Goal: Task Accomplishment & Management: Manage account settings

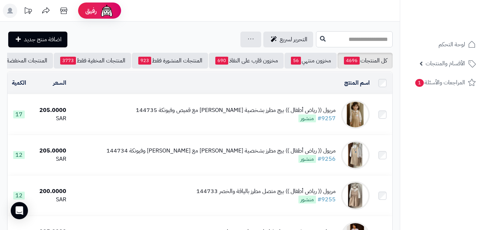
click at [351, 43] on input "text" at bounding box center [354, 39] width 77 height 16
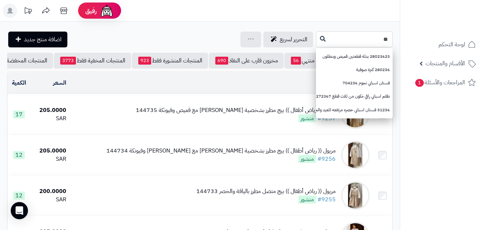
type input "*"
type input "****"
click at [320, 38] on icon at bounding box center [323, 38] width 6 height 6
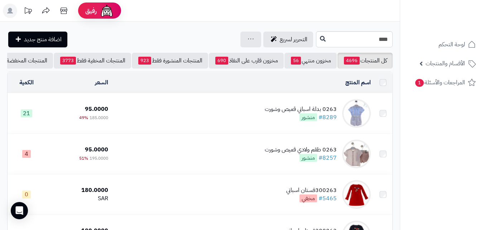
click at [240, 130] on td "0263 بدلة اسباني قميص وشورت #8289 منشور" at bounding box center [242, 113] width 263 height 40
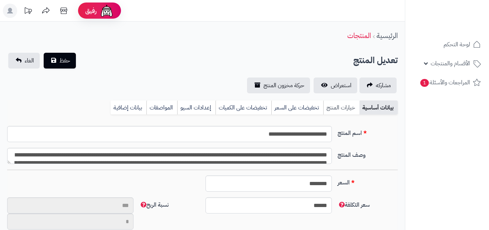
type input "**"
type input "**********"
type input "******"
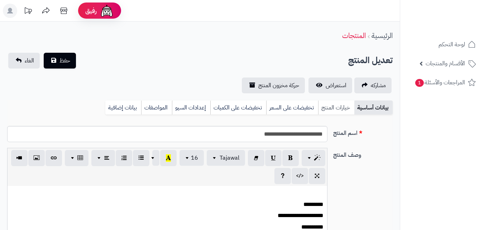
scroll to position [77, 0]
click at [339, 105] on link "خيارات المنتج" at bounding box center [336, 107] width 36 height 14
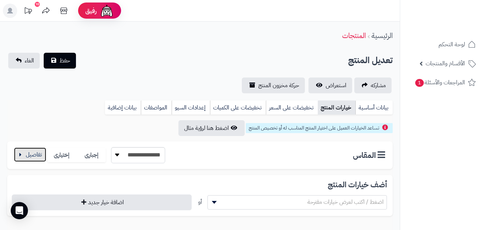
click at [28, 150] on button "button" at bounding box center [30, 154] width 32 height 14
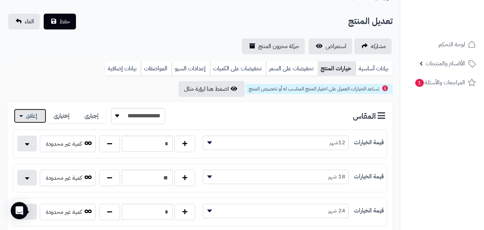
scroll to position [54, 0]
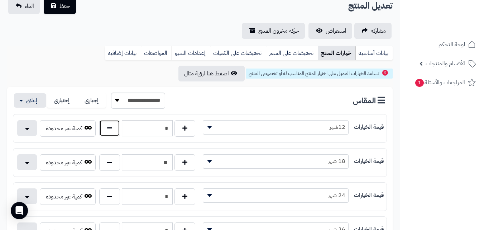
click at [112, 135] on button "button" at bounding box center [109, 128] width 21 height 16
click at [112, 130] on button "button" at bounding box center [109, 128] width 21 height 16
type input "*"
click at [68, 8] on span "حفظ" at bounding box center [64, 5] width 11 height 9
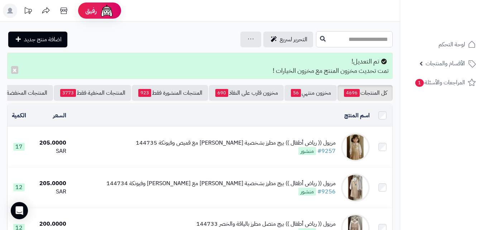
click at [374, 40] on input "text" at bounding box center [354, 39] width 77 height 16
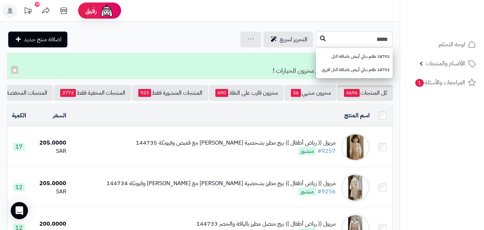
type input "*****"
click at [317, 42] on button at bounding box center [322, 39] width 11 height 14
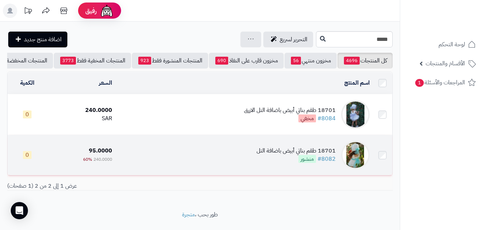
click at [198, 162] on td "18701 طقم بناتي أبيض باضافة التل #8082 منشور" at bounding box center [244, 155] width 258 height 40
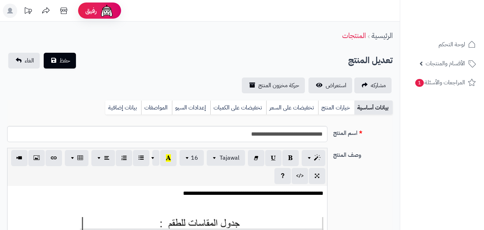
scroll to position [104, 0]
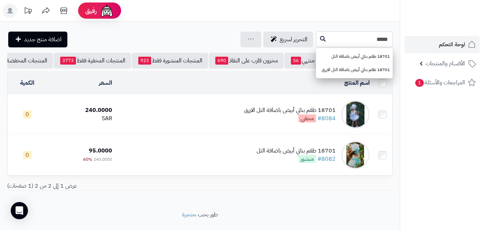
drag, startPoint x: 345, startPoint y: 40, endPoint x: 464, endPoint y: 43, distance: 119.3
click at [464, 43] on div "رفيق ! الطلبات معالجة مكتمل إرجاع المنتجات العملاء المتواجدون الان 20357 عملاء …" at bounding box center [242, 123] width 484 height 246
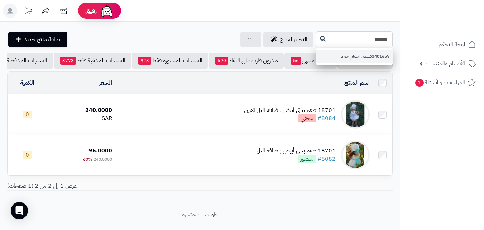
type input "******"
click at [327, 53] on link "340165Vفستان اسباني مورد" at bounding box center [354, 56] width 77 height 13
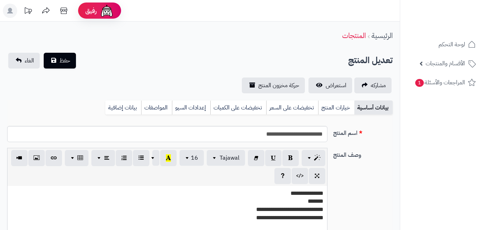
scroll to position [104, 0]
click at [326, 109] on link "خيارات المنتج" at bounding box center [336, 107] width 36 height 14
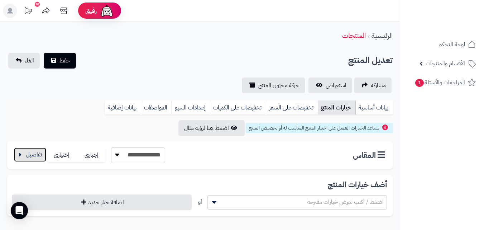
click at [24, 154] on button "button" at bounding box center [30, 154] width 32 height 14
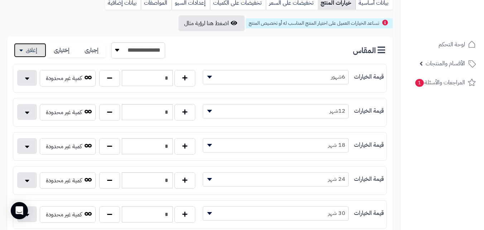
scroll to position [106, 0]
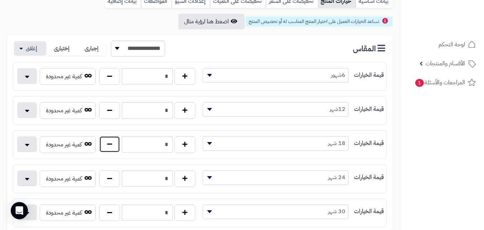
click at [103, 146] on button "button" at bounding box center [109, 144] width 21 height 16
type input "*"
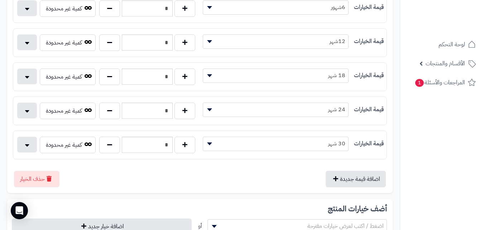
scroll to position [0, 0]
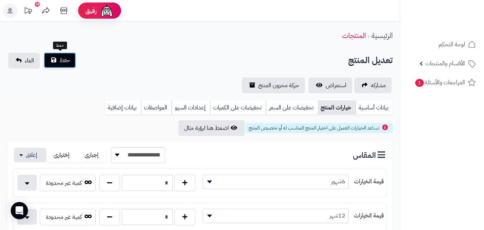
click at [59, 58] on button "حفظ" at bounding box center [60, 60] width 32 height 16
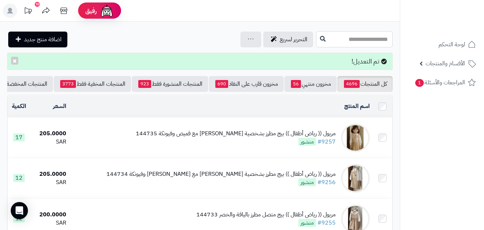
click at [330, 41] on input "text" at bounding box center [354, 39] width 77 height 16
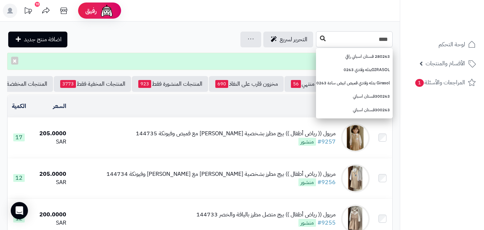
type input "****"
click at [317, 35] on button at bounding box center [322, 39] width 11 height 14
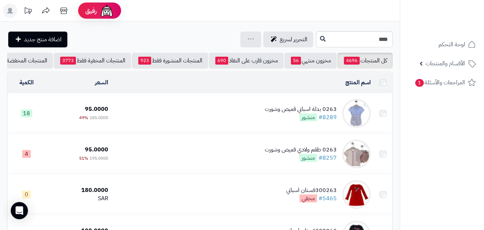
click at [267, 121] on div "0263 بدلة اسباني قميص وشورت #8289 منشور" at bounding box center [301, 113] width 72 height 16
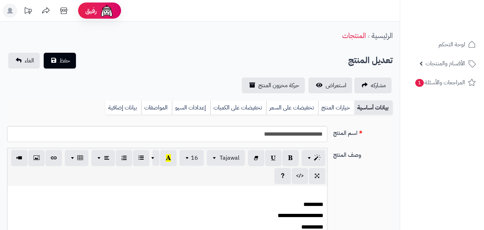
scroll to position [77, 0]
click at [329, 112] on link "خيارات المنتج" at bounding box center [336, 107] width 36 height 14
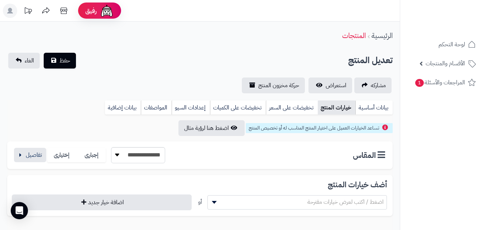
click at [34, 145] on div "**********" at bounding box center [200, 155] width 386 height 28
click at [47, 153] on label "إختيارى" at bounding box center [62, 155] width 30 height 15
click at [43, 156] on button "button" at bounding box center [30, 154] width 32 height 14
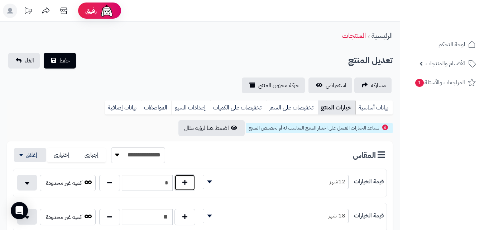
click at [181, 178] on button "button" at bounding box center [184, 182] width 21 height 16
type input "*"
click at [67, 59] on span "حفظ" at bounding box center [64, 60] width 11 height 9
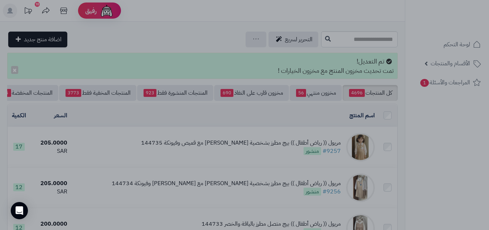
click at [121, 63] on div at bounding box center [244, 115] width 489 height 230
